Goal: Task Accomplishment & Management: Use online tool/utility

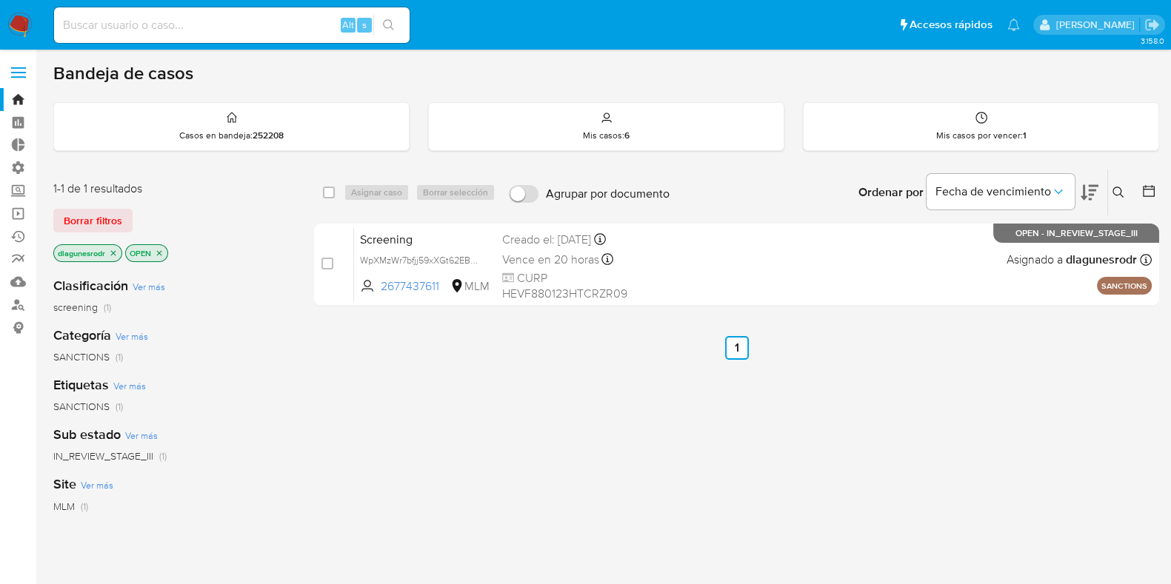
click at [1117, 187] on icon at bounding box center [1117, 192] width 11 height 11
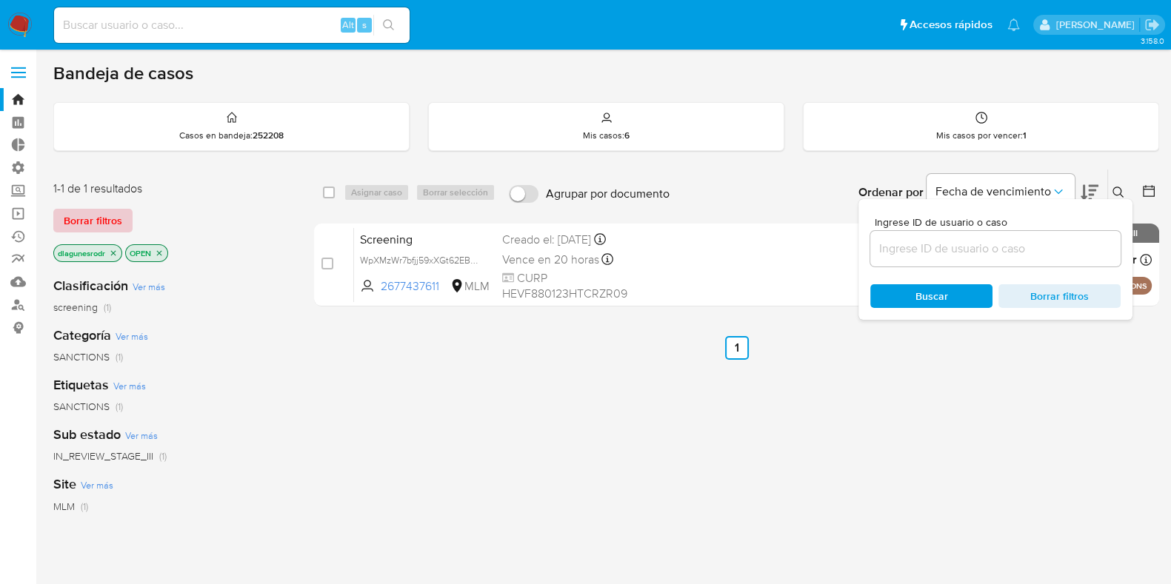
click at [84, 220] on span "Borrar filtros" at bounding box center [93, 220] width 58 height 21
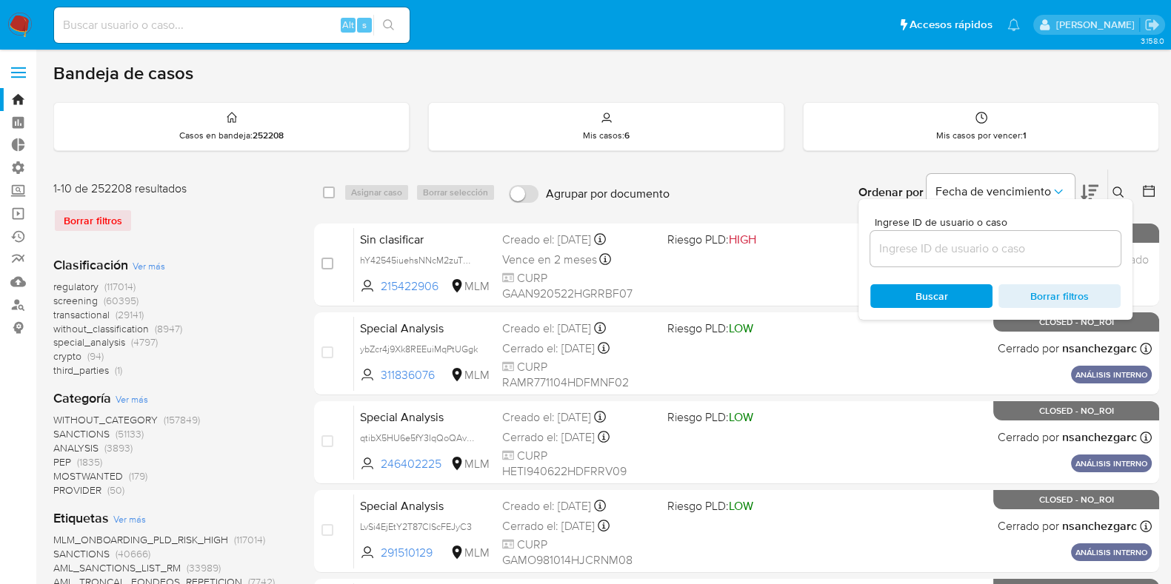
click at [1115, 190] on icon at bounding box center [1118, 193] width 12 height 12
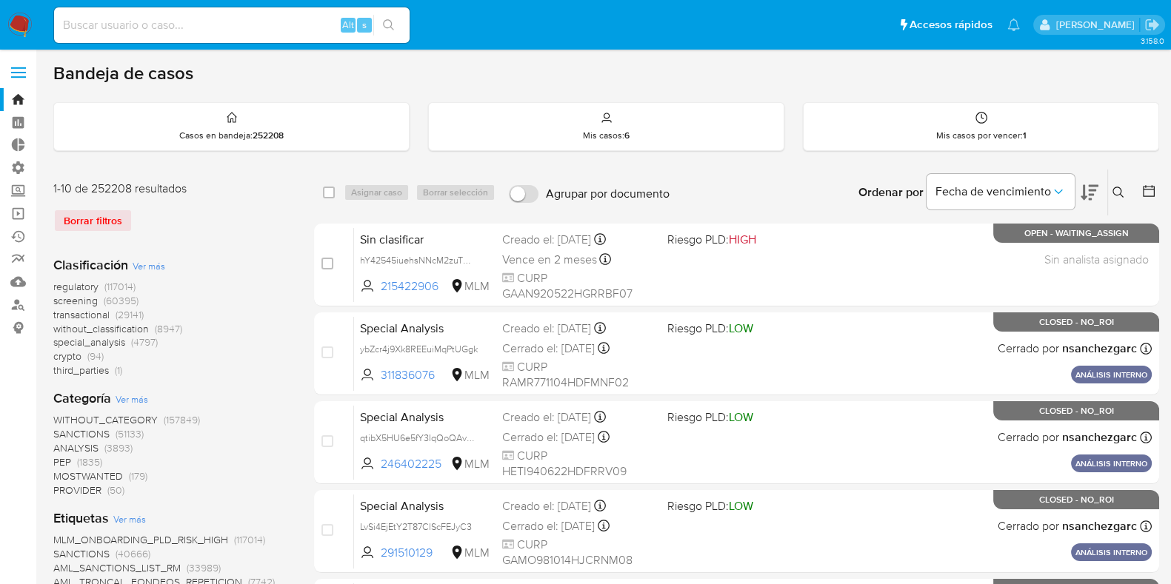
click at [1123, 199] on button at bounding box center [1120, 193] width 24 height 18
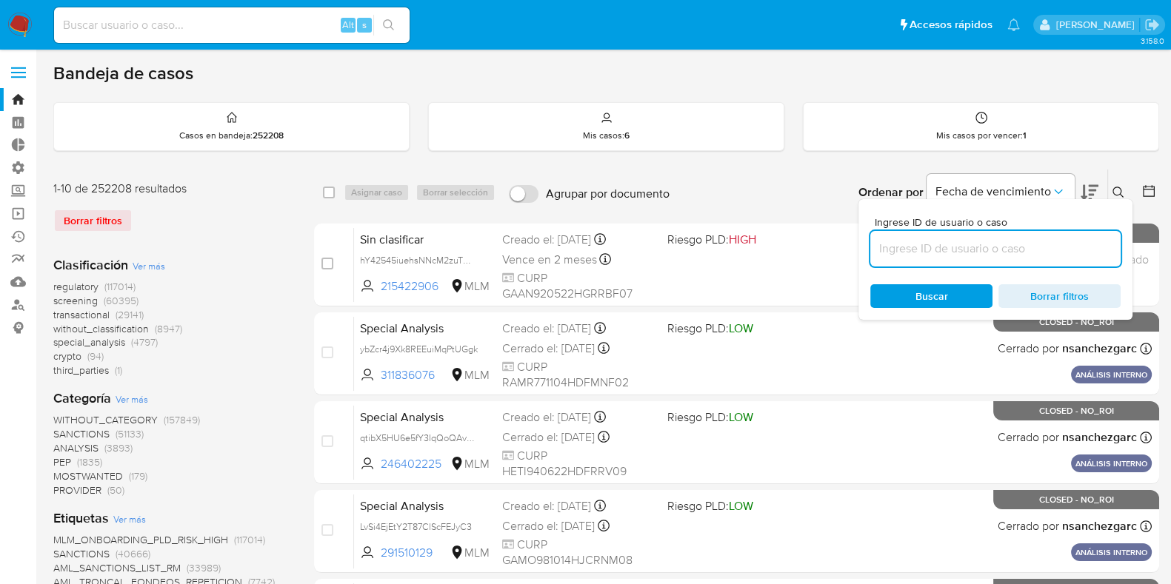
click at [997, 254] on input at bounding box center [995, 248] width 250 height 19
type input "IC0Mem3kwjiBrCUyMaGgUVvc"
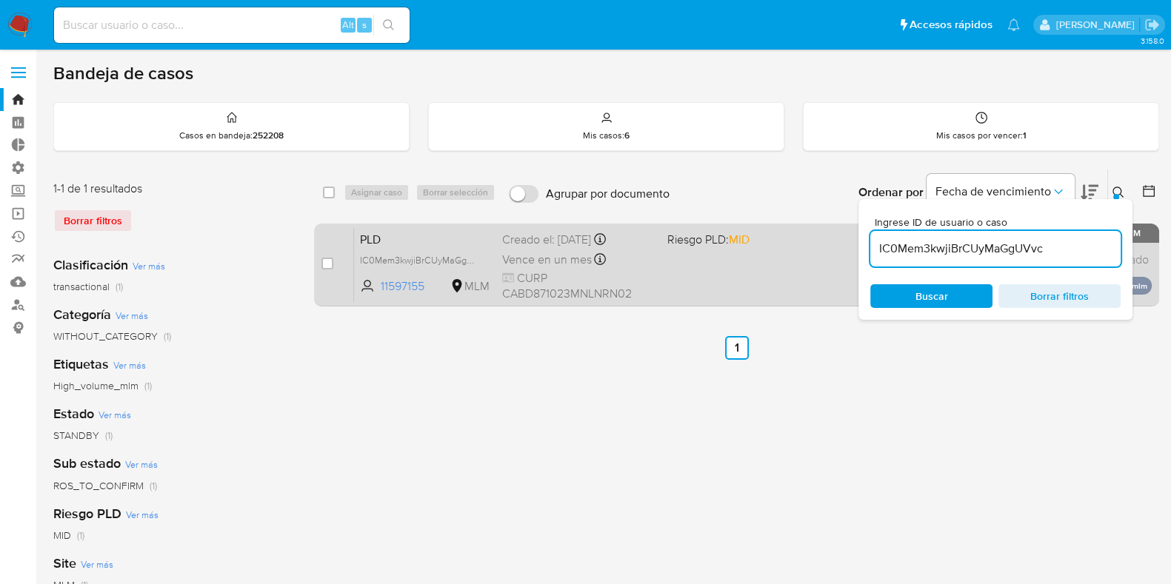
click at [431, 246] on span "PLD" at bounding box center [425, 238] width 130 height 19
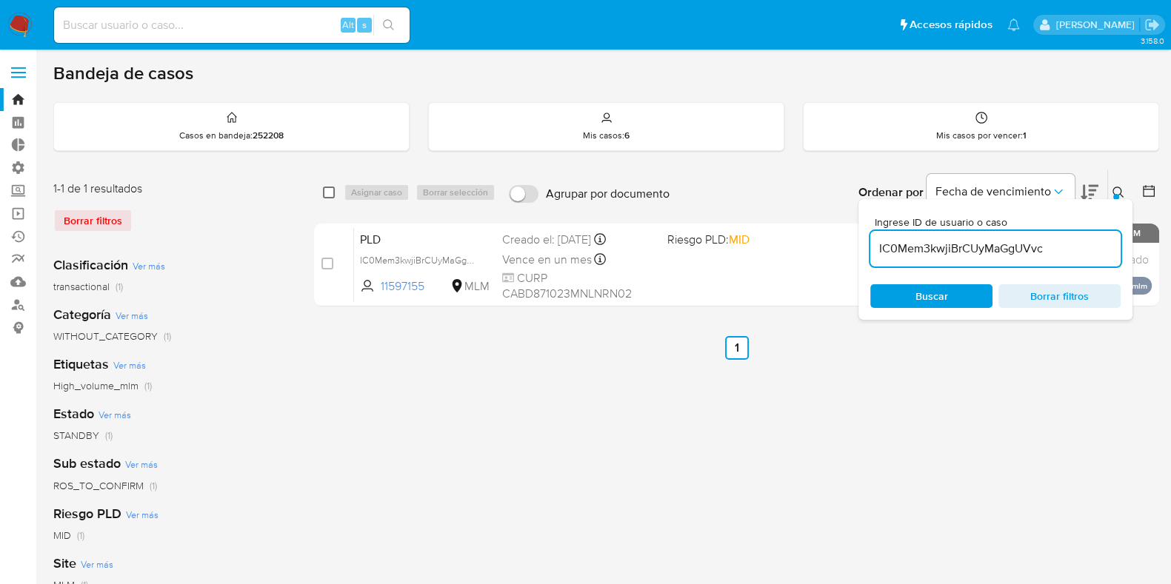
click at [327, 195] on input "checkbox" at bounding box center [329, 193] width 12 height 12
checkbox input "true"
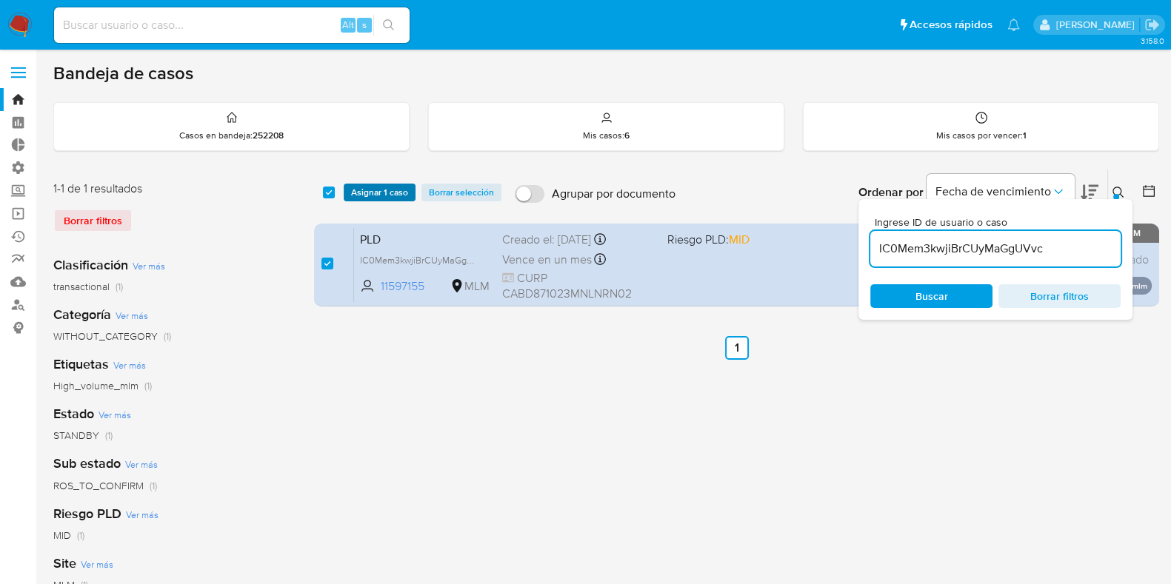
click at [371, 190] on span "Asignar 1 caso" at bounding box center [379, 192] width 57 height 15
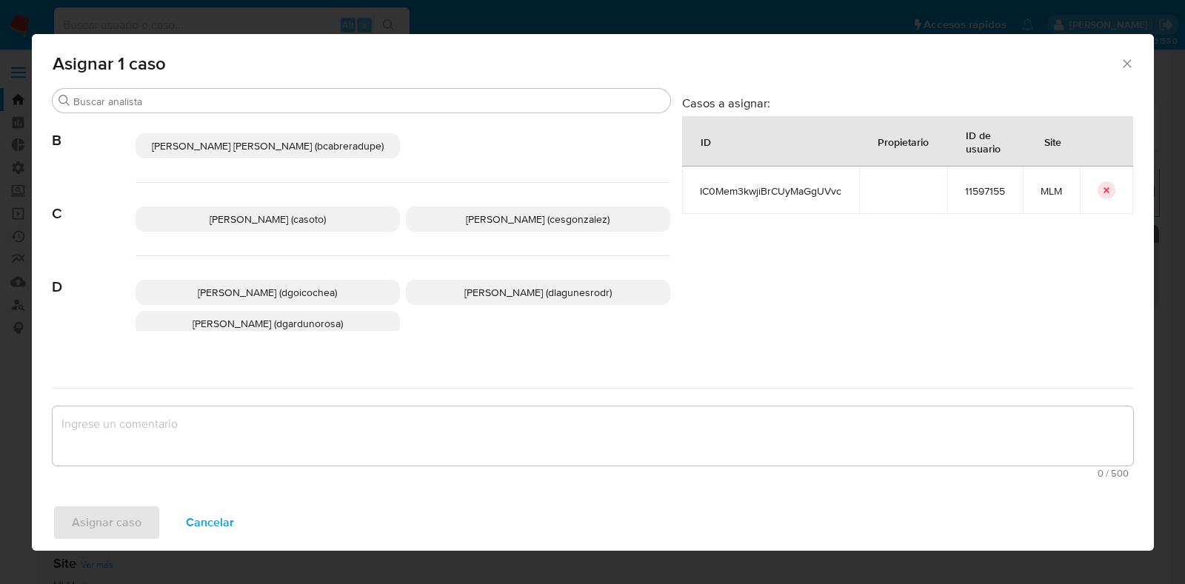
scroll to position [109, 0]
click at [464, 288] on span "Daniela Rosa Lagunes (dlagunesrodr)" at bounding box center [537, 291] width 147 height 15
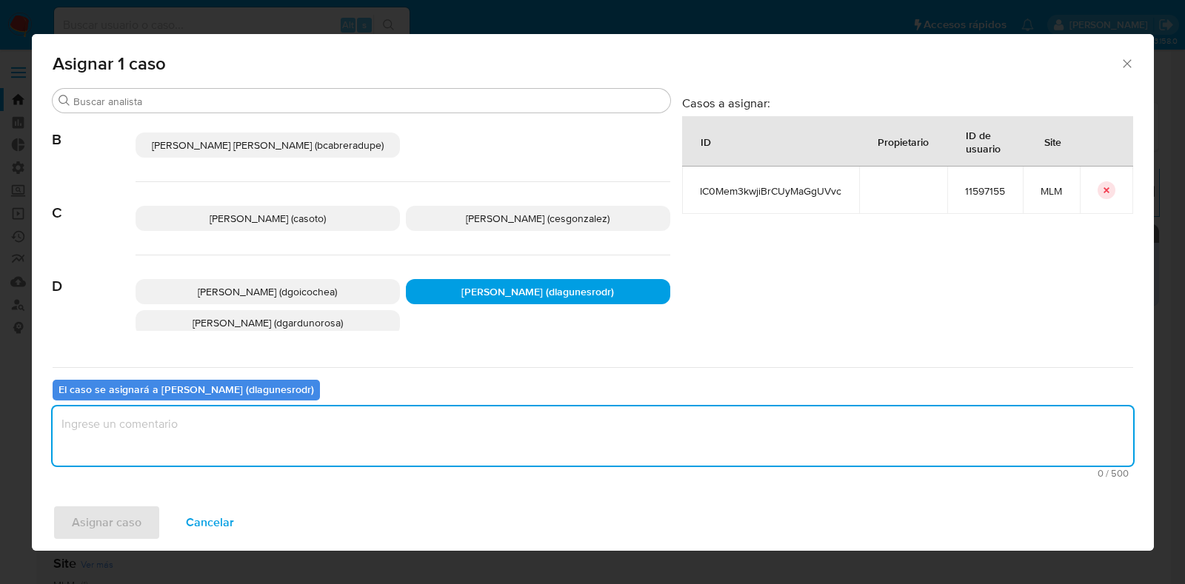
click at [329, 449] on textarea "assign-modal" at bounding box center [593, 435] width 1080 height 59
type textarea "Reporte 24 horas"
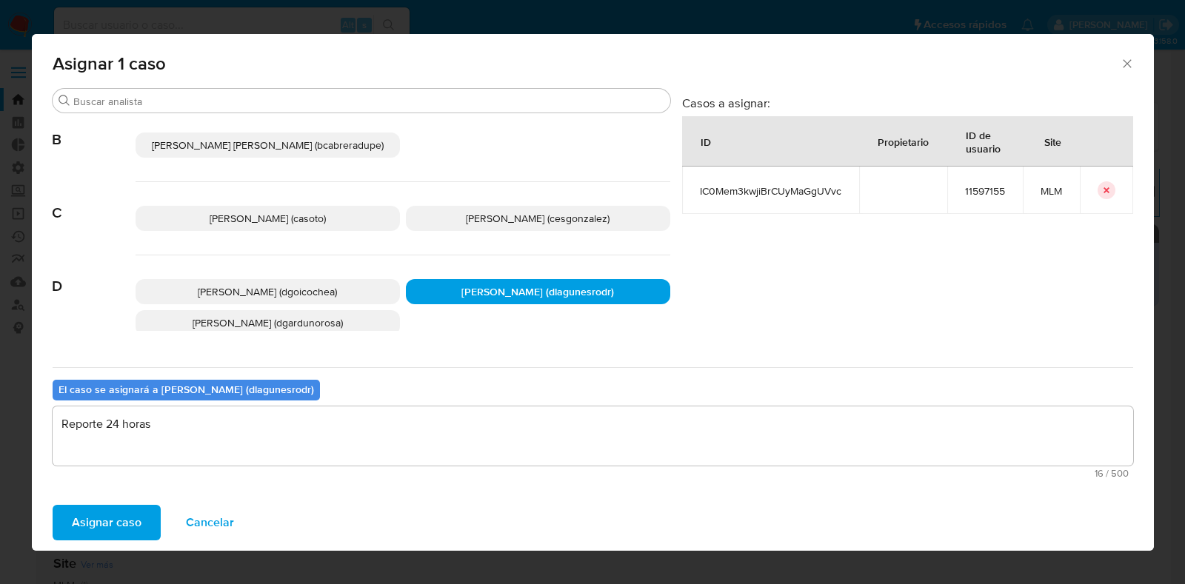
click at [118, 513] on span "Asignar caso" at bounding box center [107, 522] width 70 height 33
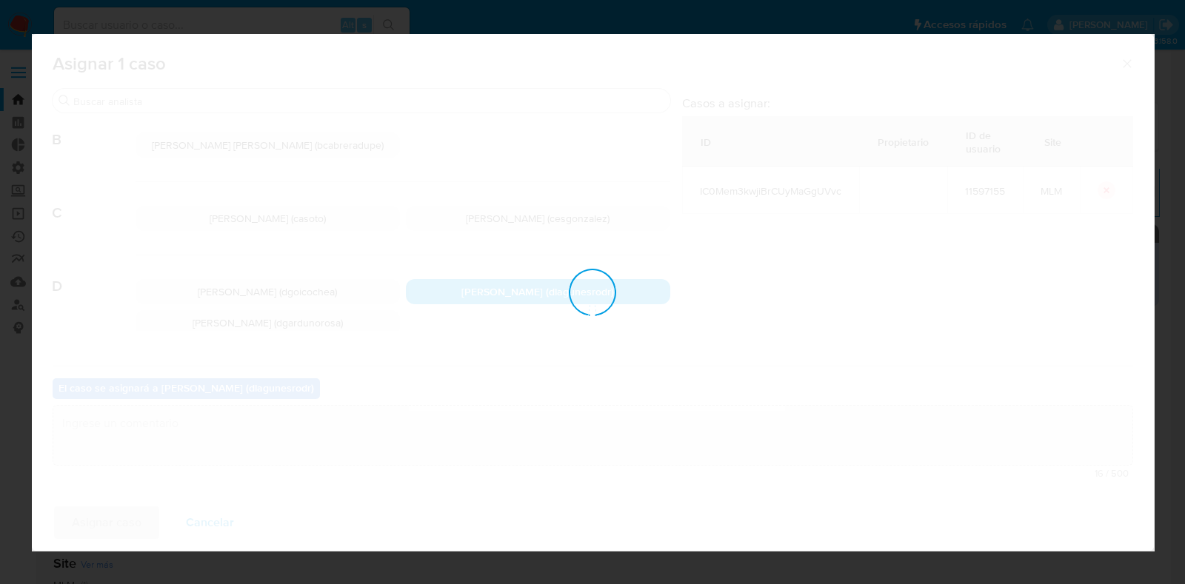
checkbox input "false"
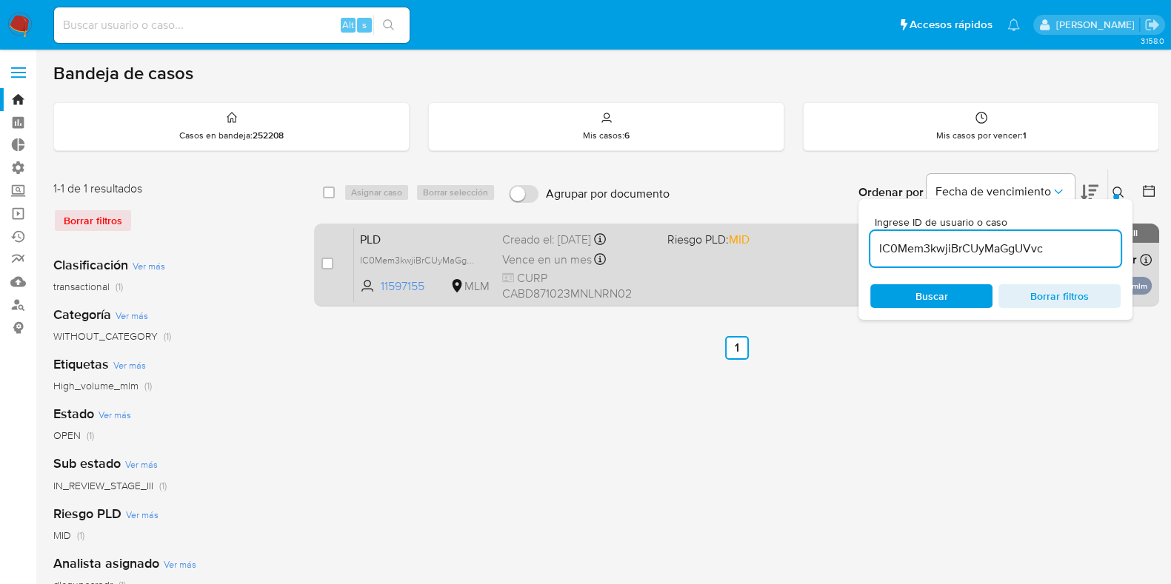
click at [455, 236] on span "PLD" at bounding box center [425, 238] width 130 height 19
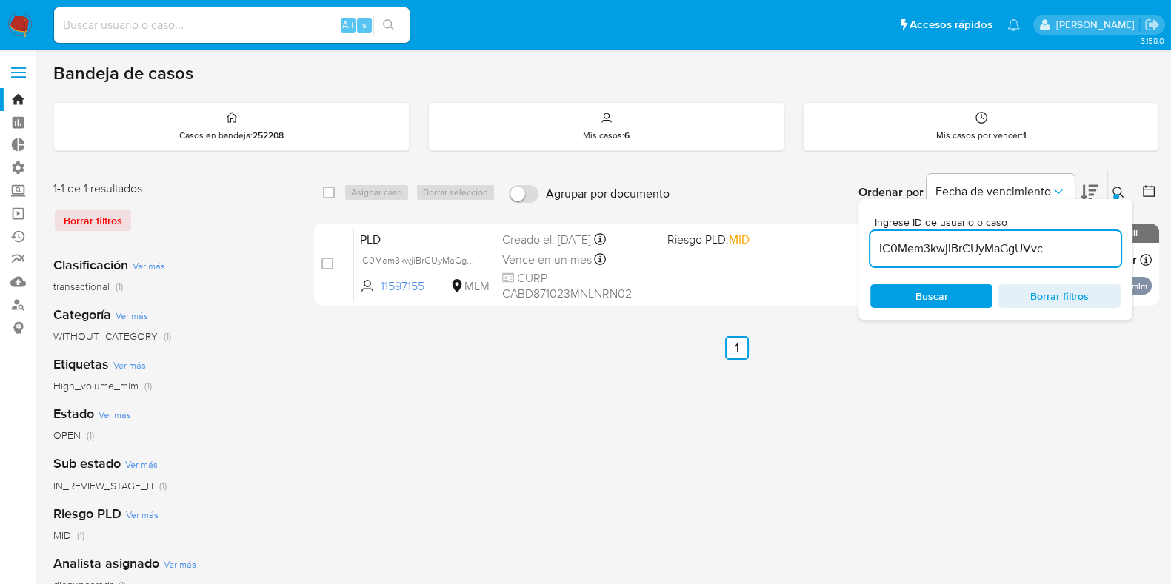
click at [989, 243] on input "IC0Mem3kwjiBrCUyMaGgUVvc" at bounding box center [995, 248] width 250 height 19
paste input "0yMPnEH2XHydgokCqb5gvJ7e"
click at [989, 243] on input "0yMPnEH2XHydgokCqb5gvJ7e" at bounding box center [995, 248] width 250 height 19
type input "0yMPnEH2XHydgokCqb5gvJ7e"
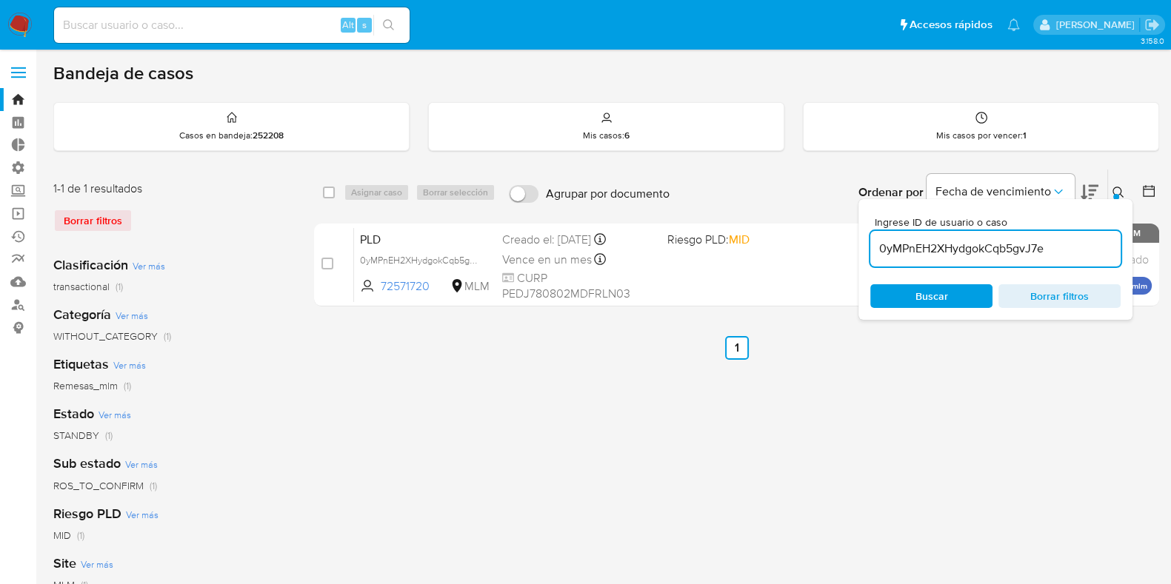
click at [1122, 184] on button at bounding box center [1120, 193] width 24 height 18
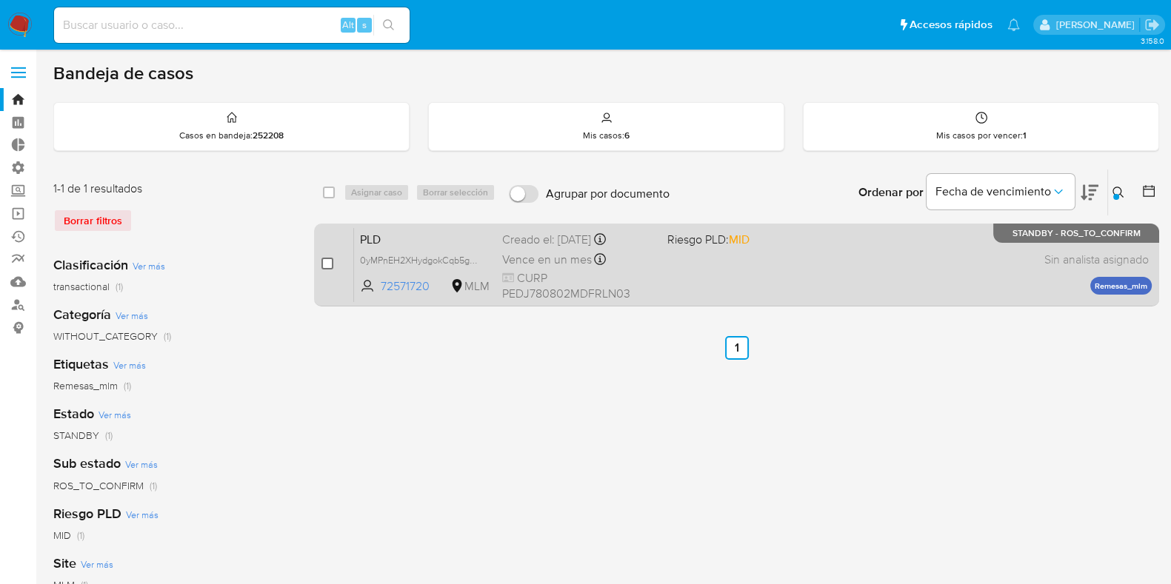
click at [326, 258] on input "checkbox" at bounding box center [327, 264] width 12 height 12
checkbox input "true"
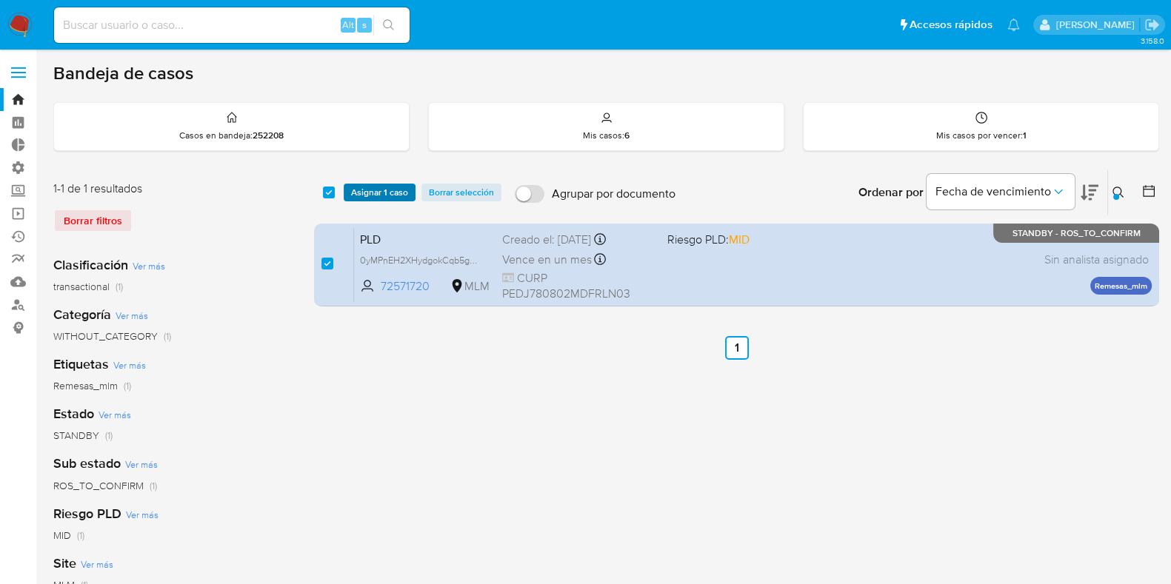
click at [369, 190] on span "Asignar 1 caso" at bounding box center [379, 192] width 57 height 15
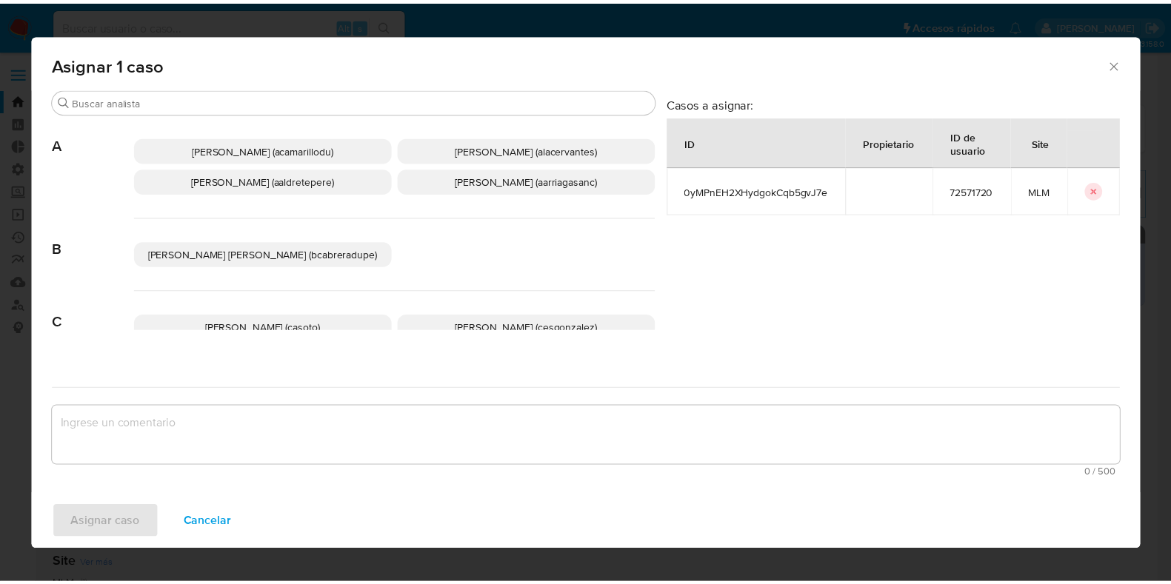
scroll to position [101, 0]
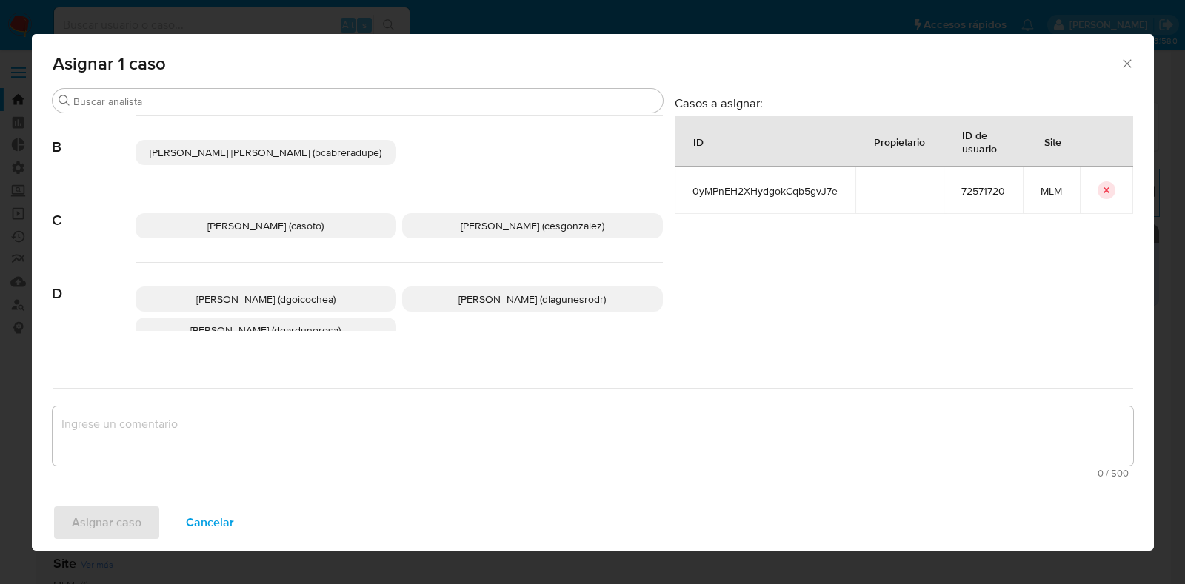
click at [504, 296] on span "Daniela Rosa Lagunes (dlagunesrodr)" at bounding box center [531, 299] width 147 height 15
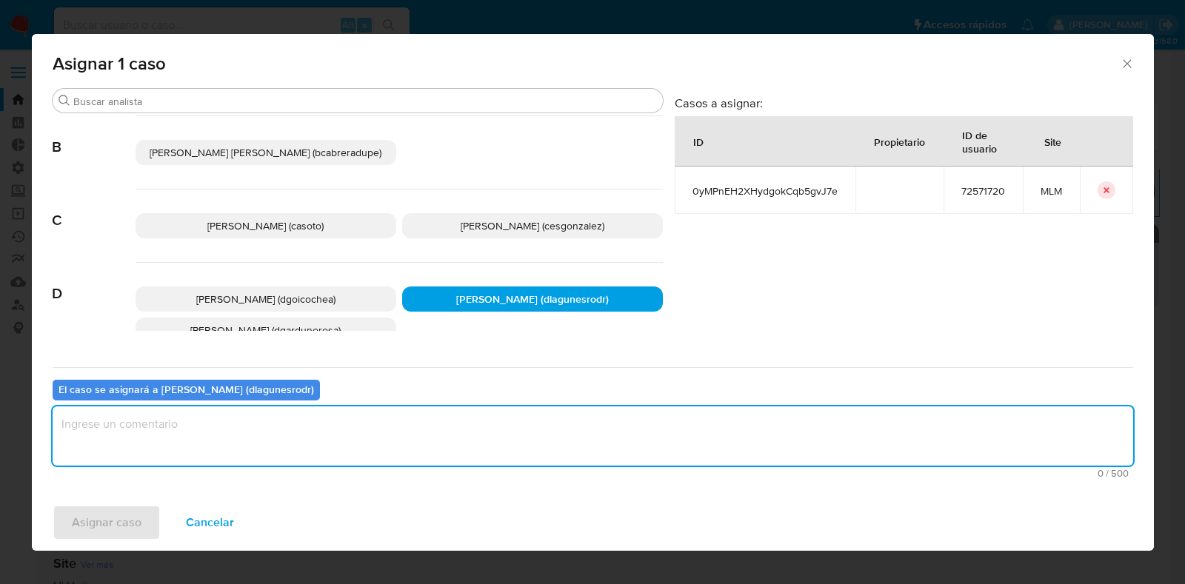
click at [336, 423] on textarea "assign-modal" at bounding box center [593, 435] width 1080 height 59
type textarea "Reporte 24 horas"
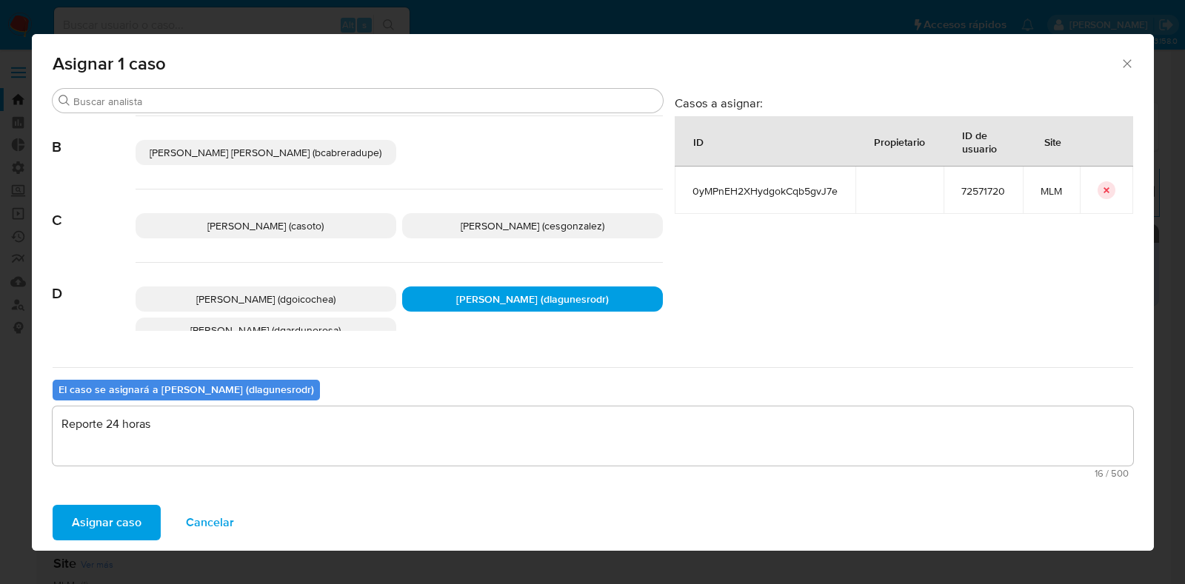
click at [128, 513] on span "Asignar caso" at bounding box center [107, 522] width 70 height 33
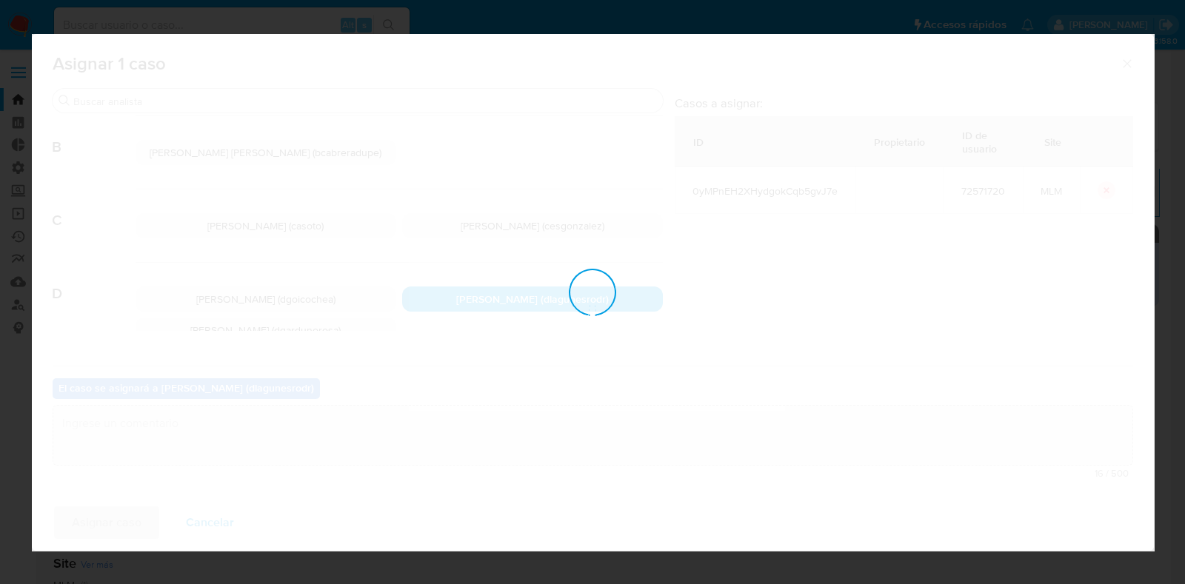
checkbox input "false"
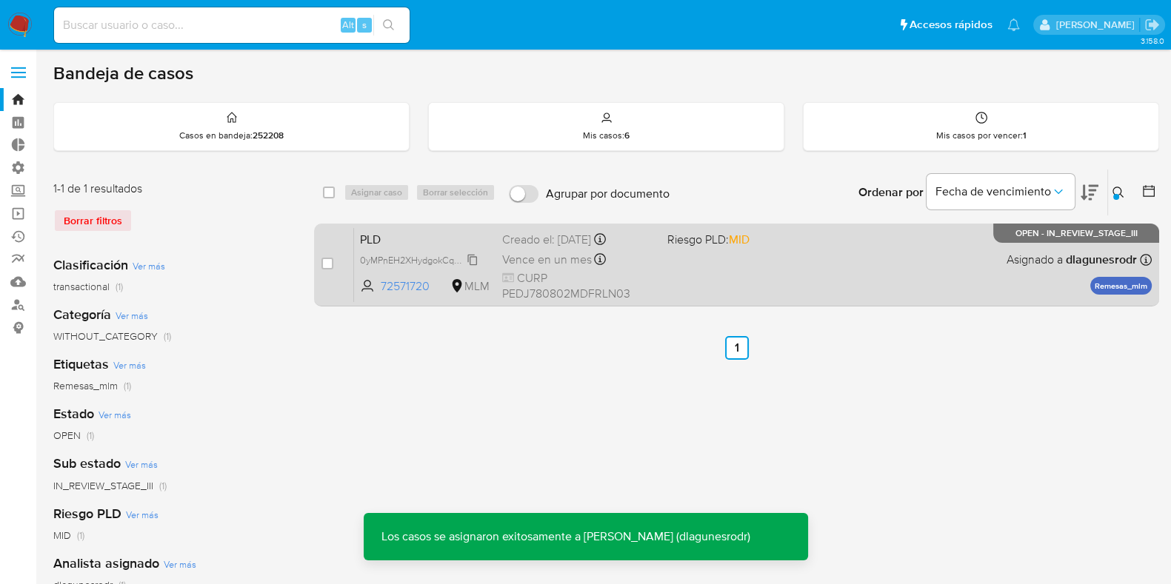
click at [398, 255] on span "0yMPnEH2XHydgokCqb5gvJ7e" at bounding box center [424, 259] width 128 height 16
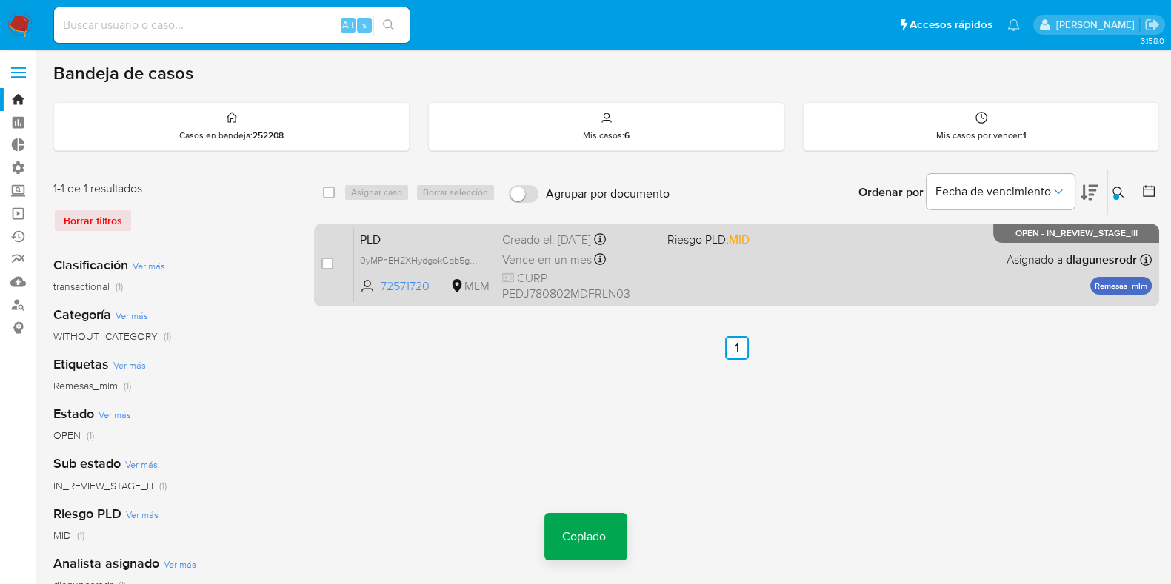
click at [426, 244] on span "PLD" at bounding box center [425, 238] width 130 height 19
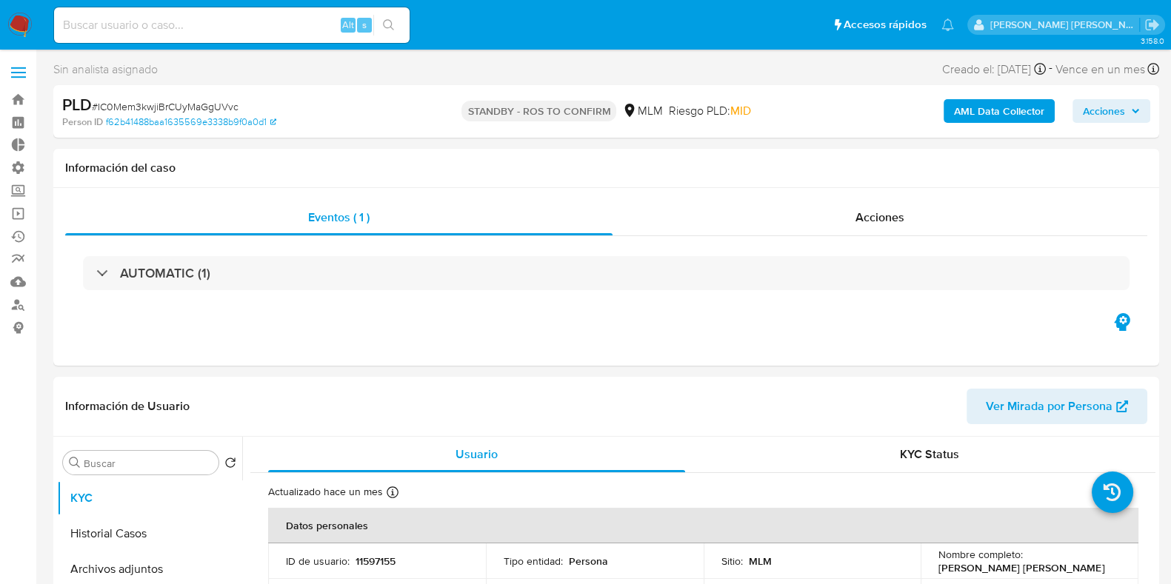
click at [1120, 116] on span "Acciones" at bounding box center [1103, 111] width 42 height 24
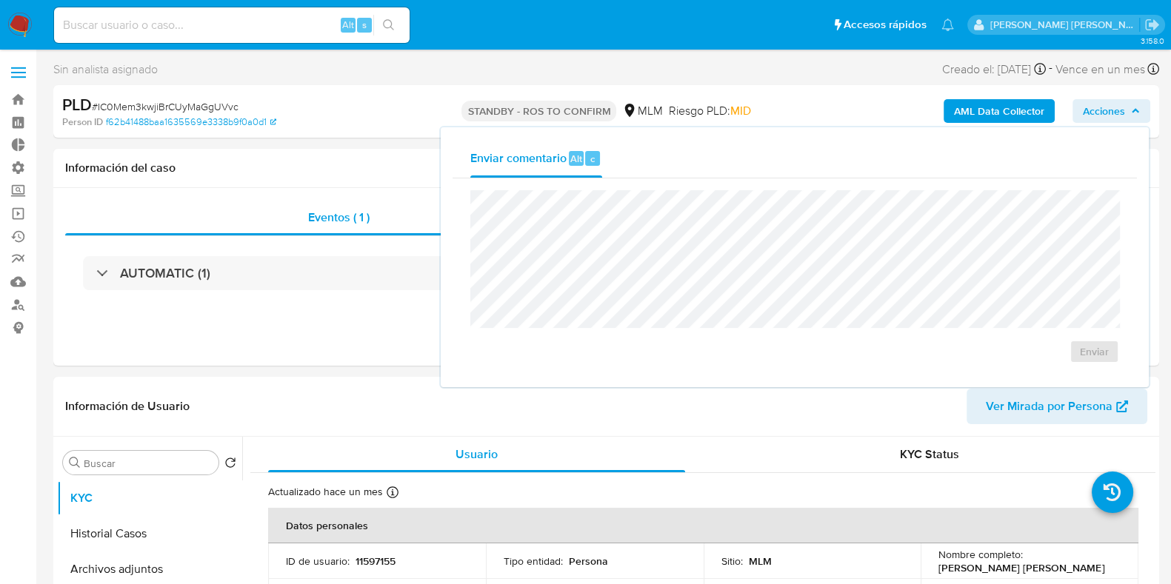
select select "10"
click at [801, 74] on div "Sin analista asignado Asignado el: 04/09/2025 12:03:09 Creado el: 12/08/2025 Cr…" at bounding box center [605, 72] width 1105 height 26
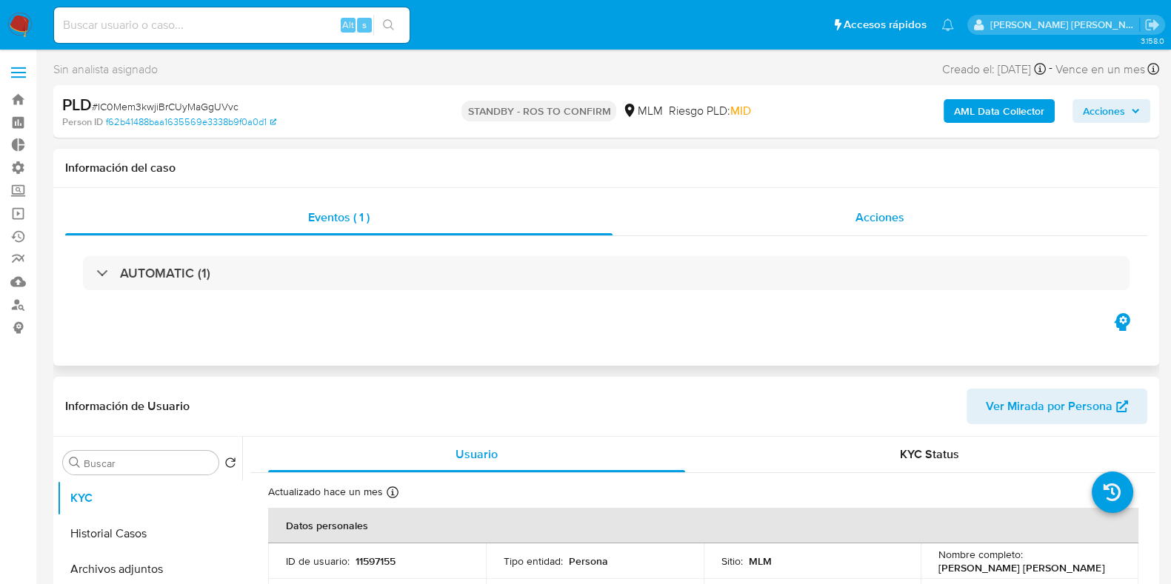
click at [823, 220] on div "Acciones" at bounding box center [879, 218] width 535 height 36
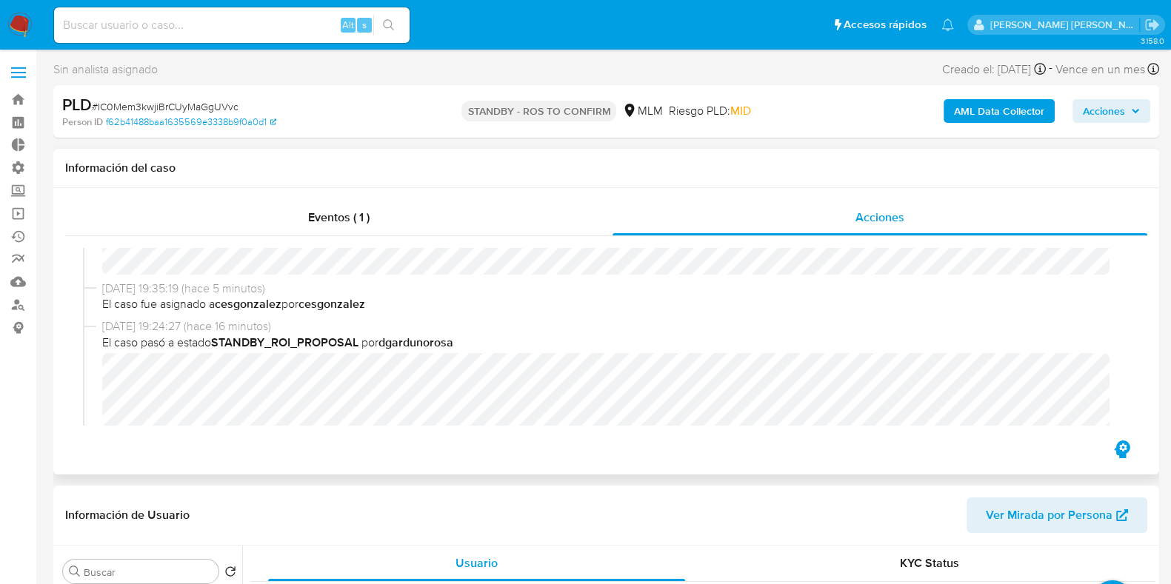
scroll to position [182, 0]
click at [1108, 116] on span "Acciones" at bounding box center [1103, 111] width 42 height 24
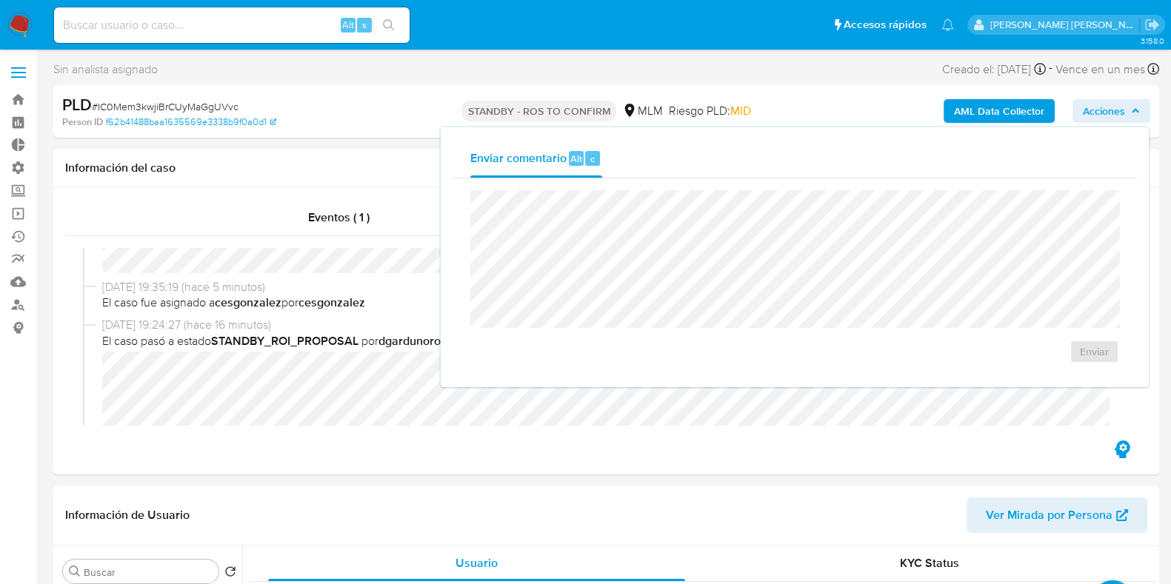
click at [1141, 110] on button "Acciones" at bounding box center [1111, 111] width 78 height 24
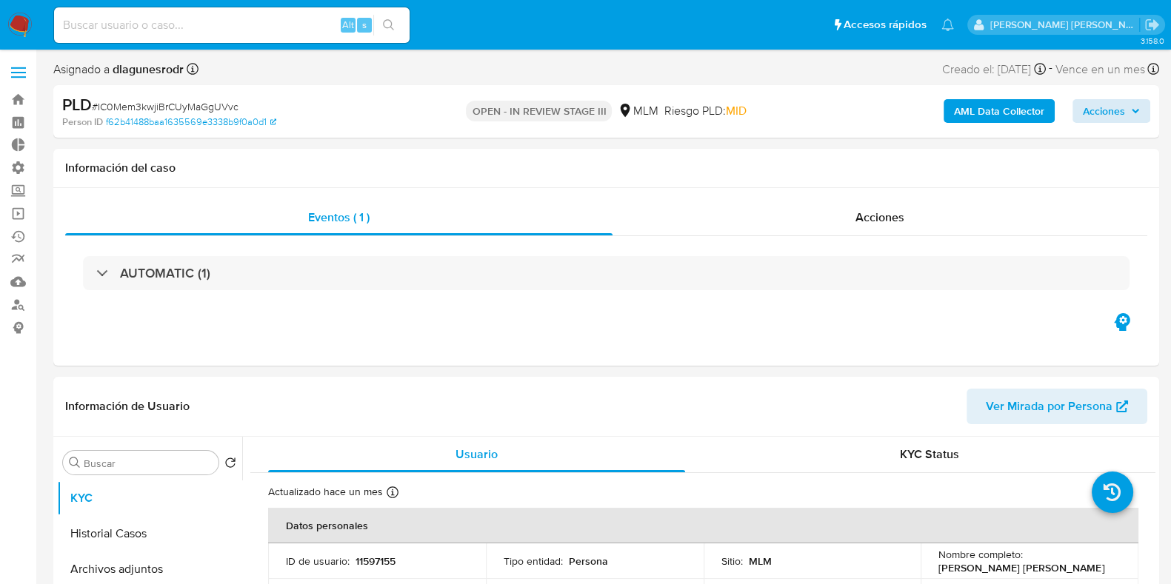
select select "10"
click at [1088, 104] on span "Acciones" at bounding box center [1103, 111] width 42 height 24
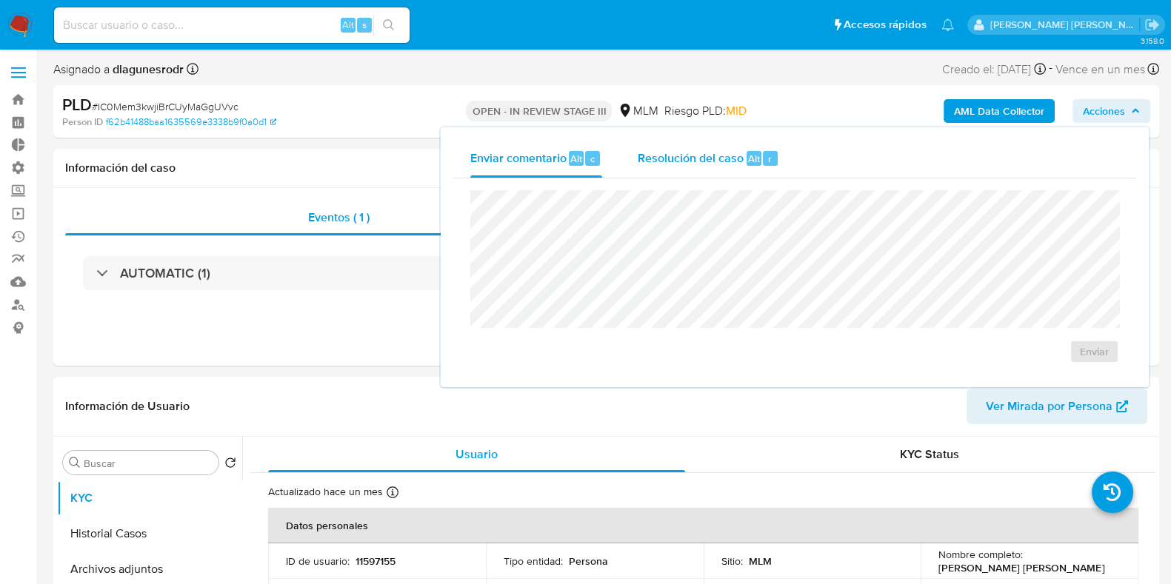
click at [677, 161] on span "Resolución del caso" at bounding box center [690, 158] width 106 height 17
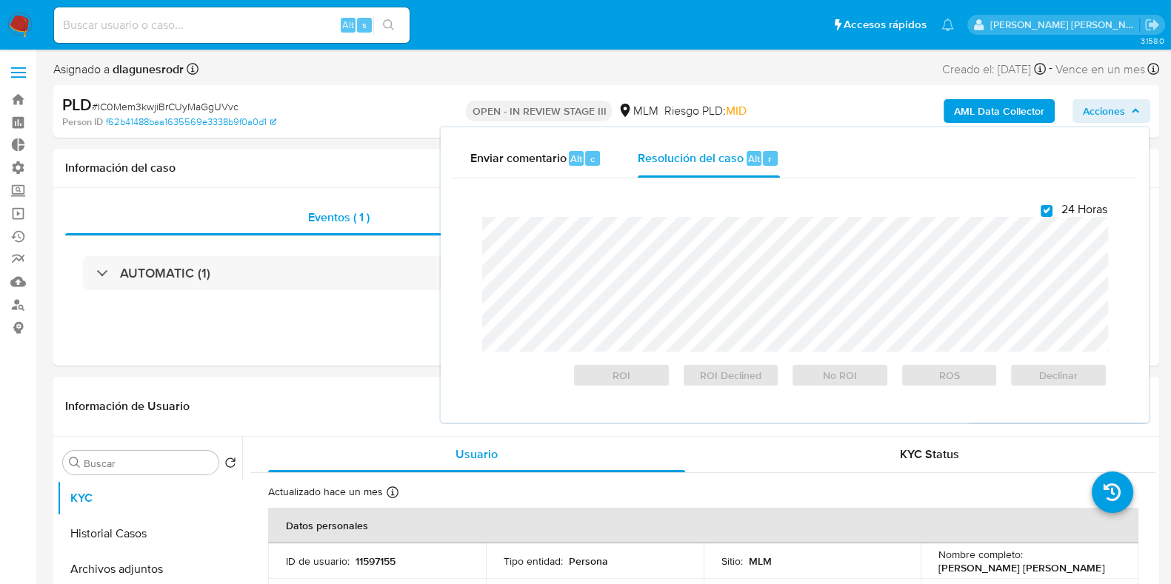
checkbox input "true"
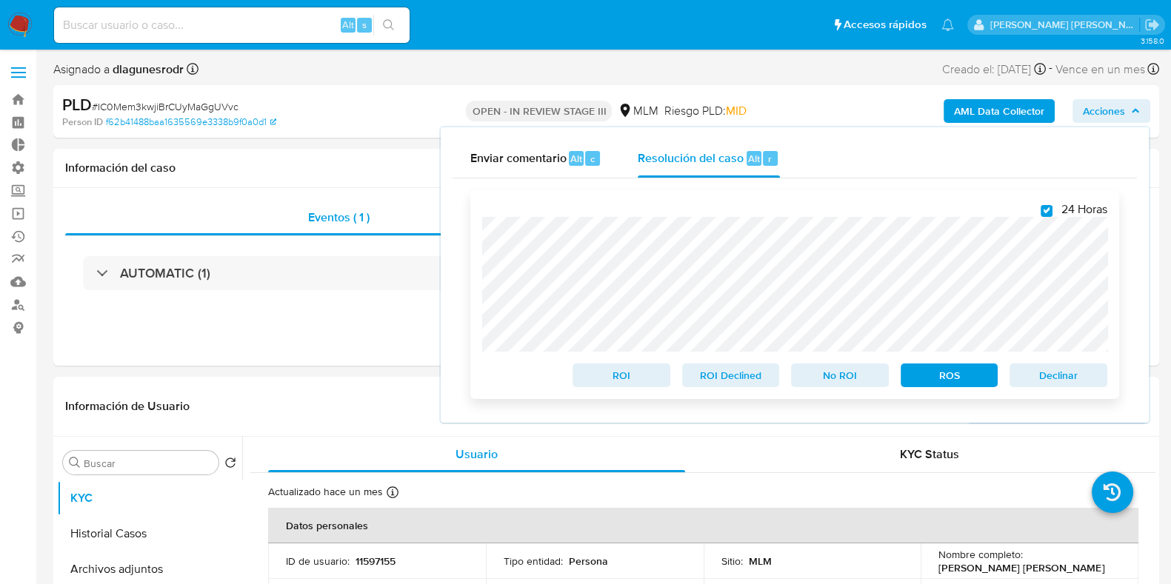
click at [974, 372] on span "ROS" at bounding box center [949, 375] width 77 height 21
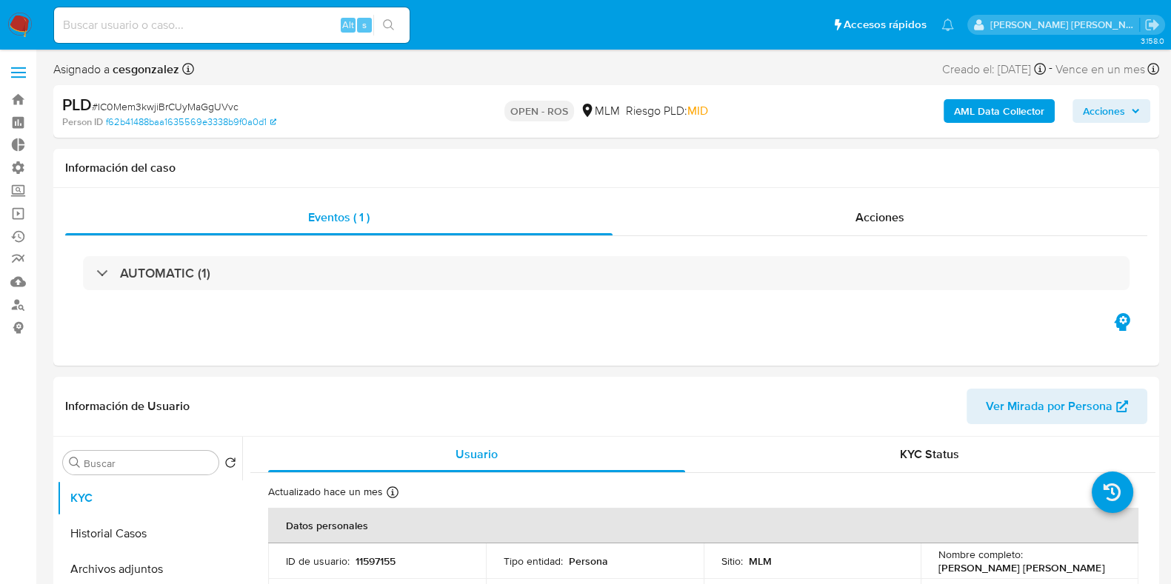
select select "10"
click at [1133, 107] on icon "button" at bounding box center [1135, 111] width 9 height 9
select select "10"
click at [1109, 110] on span "Acciones" at bounding box center [1103, 111] width 42 height 24
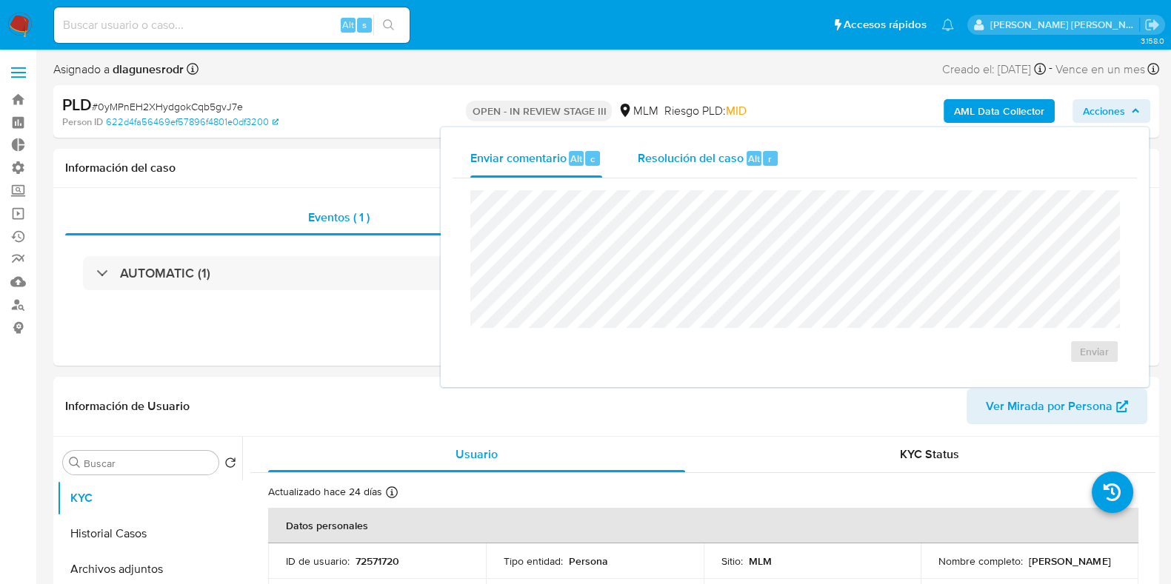
click at [713, 163] on span "Resolución del caso" at bounding box center [690, 158] width 106 height 17
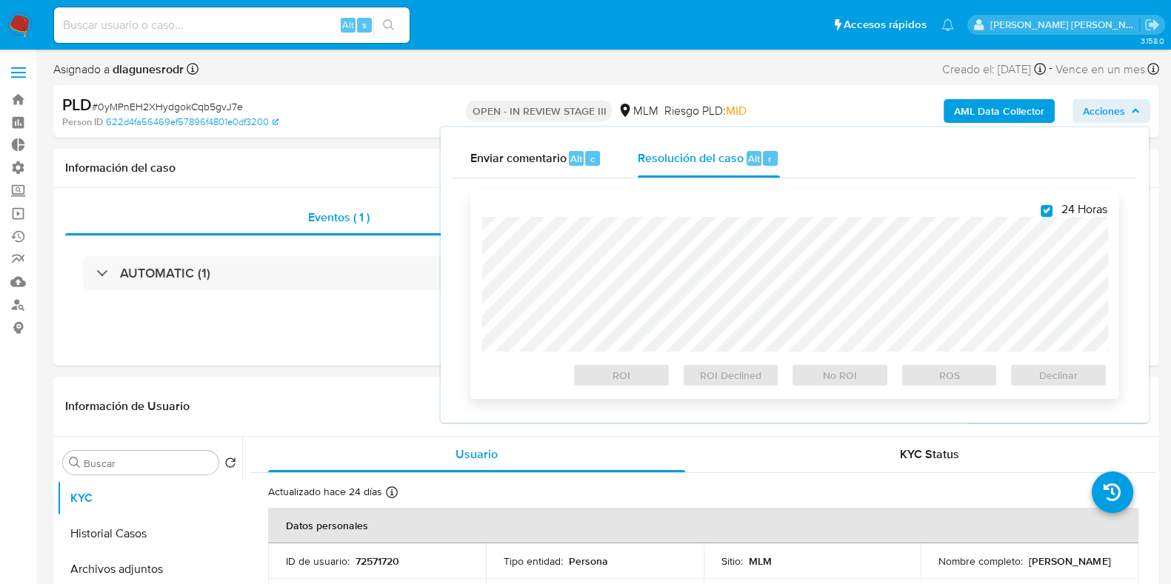
checkbox input "true"
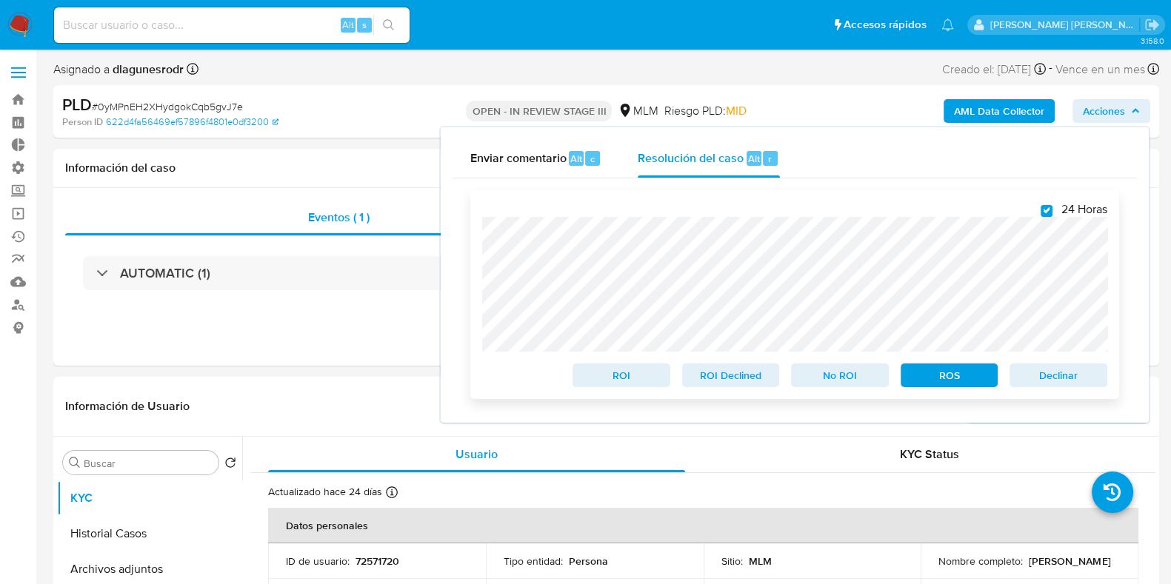
click at [954, 385] on span "ROS" at bounding box center [949, 375] width 77 height 21
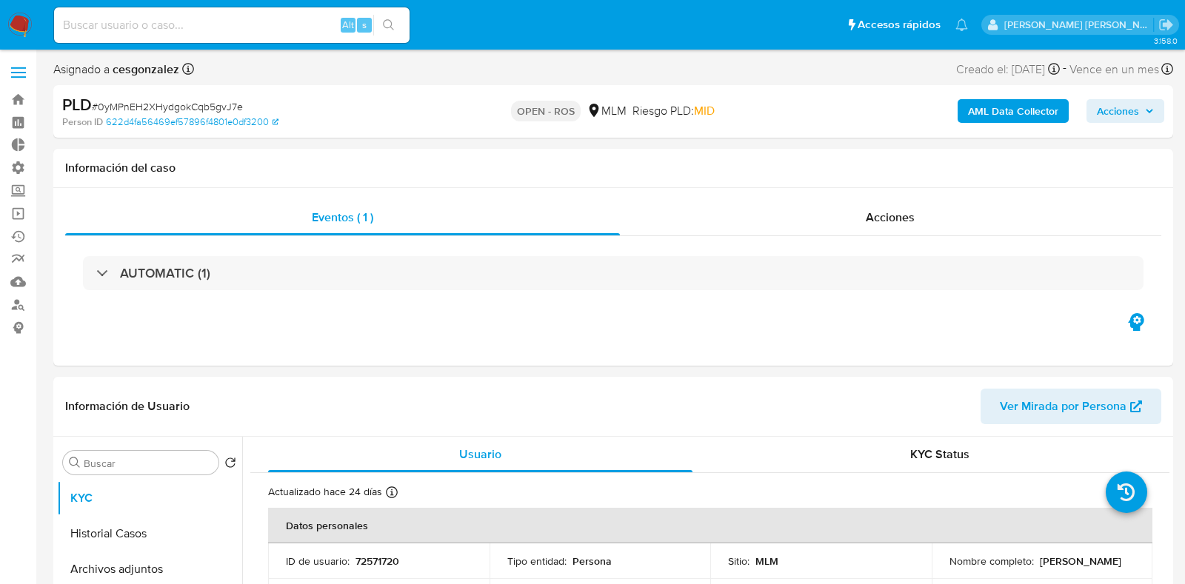
select select "10"
